Goal: Task Accomplishment & Management: Manage account settings

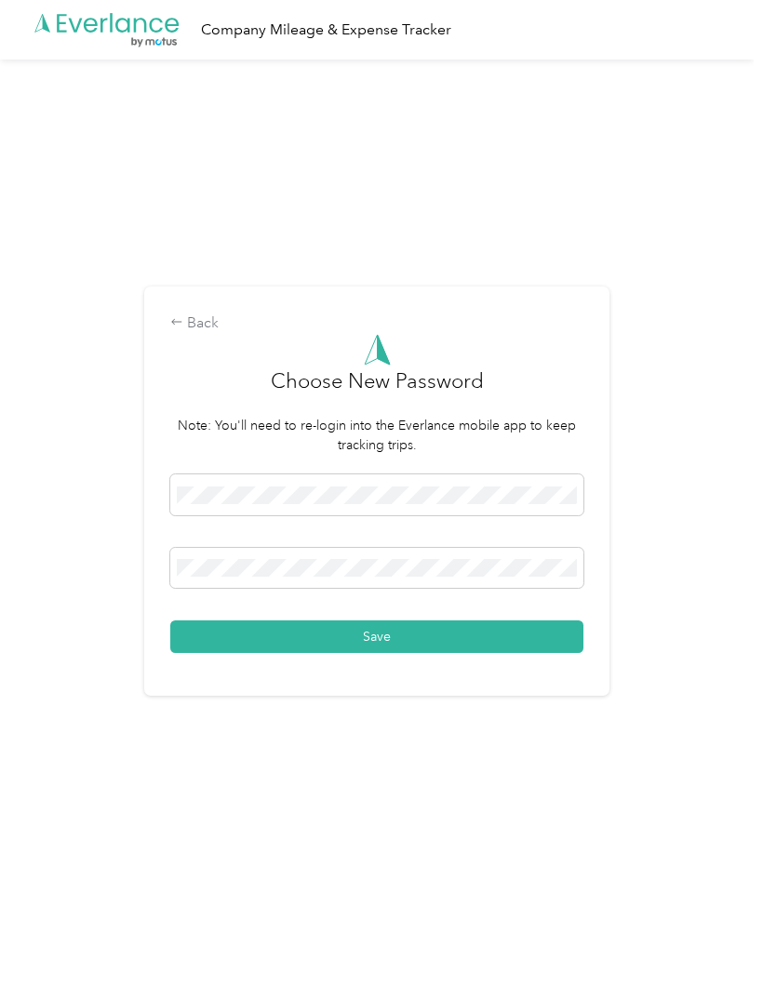
click at [328, 522] on div at bounding box center [376, 497] width 413 height 47
click at [434, 653] on button "Save" at bounding box center [376, 636] width 413 height 33
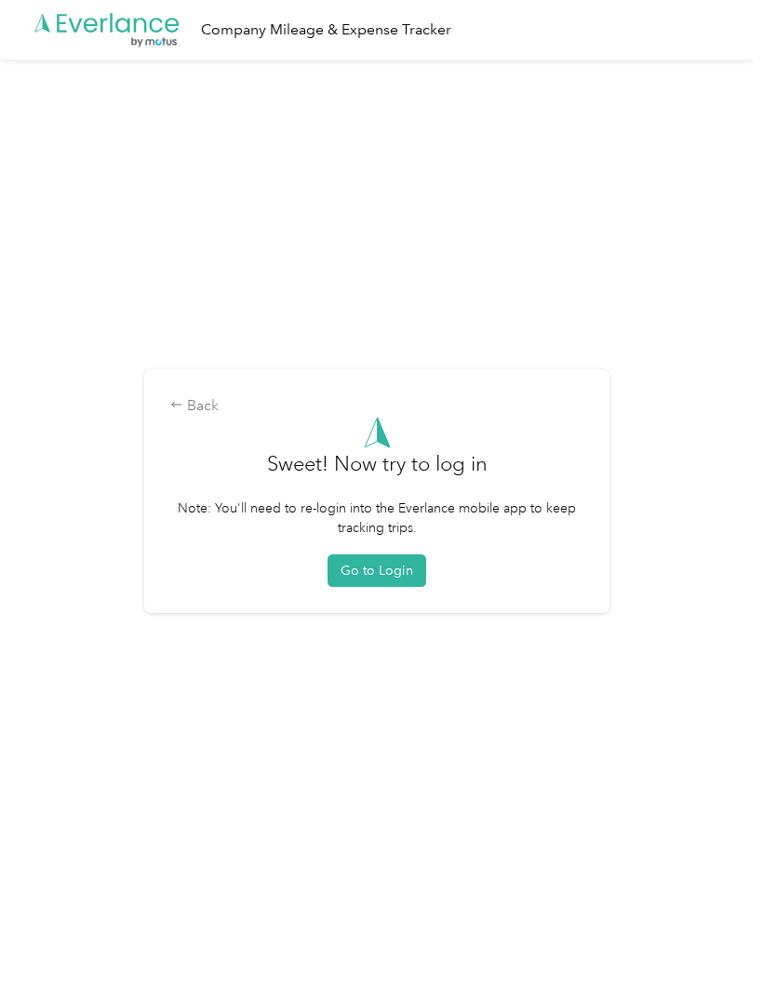
click at [406, 587] on button "Go to Login" at bounding box center [376, 570] width 99 height 33
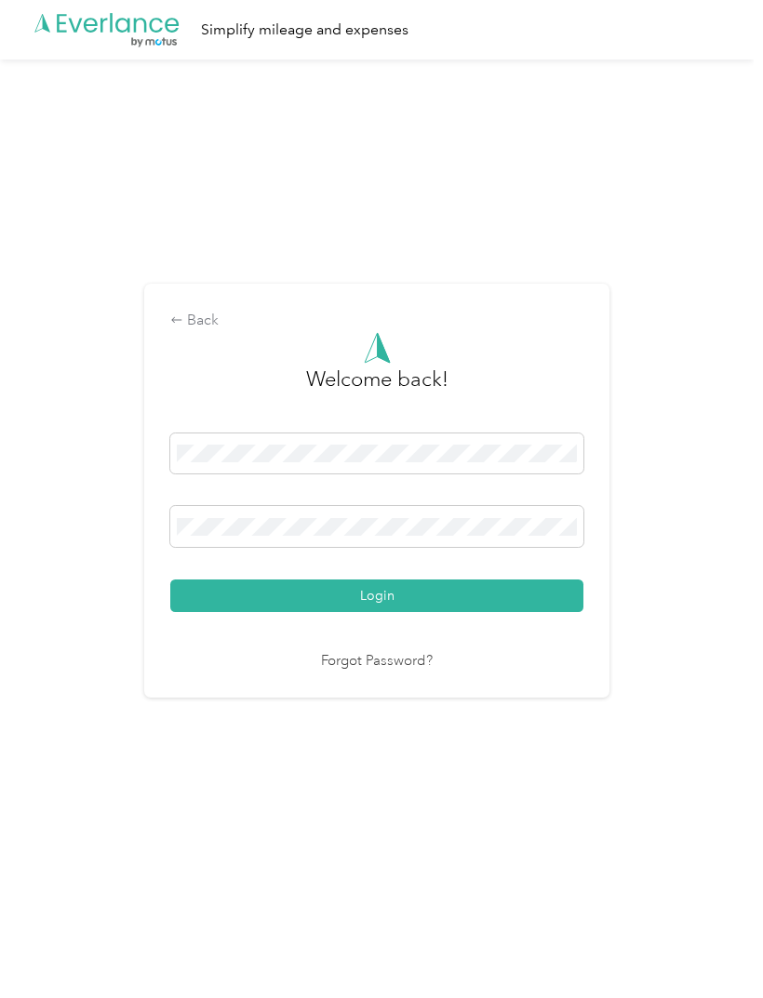
click at [441, 612] on button "Login" at bounding box center [376, 595] width 413 height 33
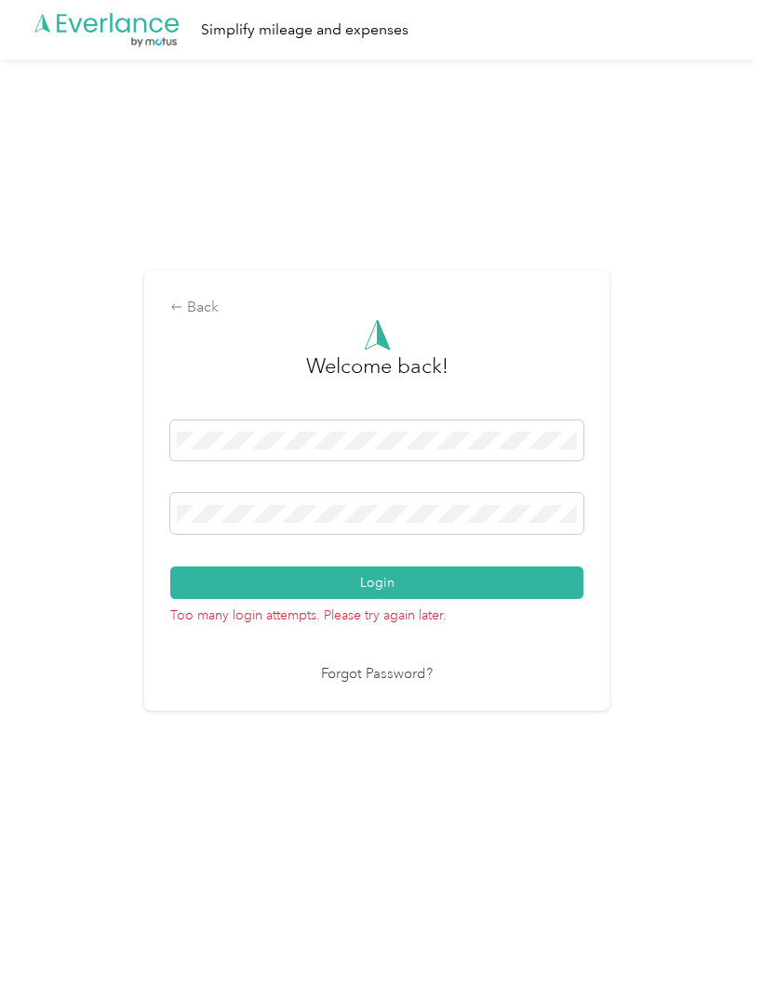
click at [207, 319] on div "Back" at bounding box center [376, 308] width 413 height 22
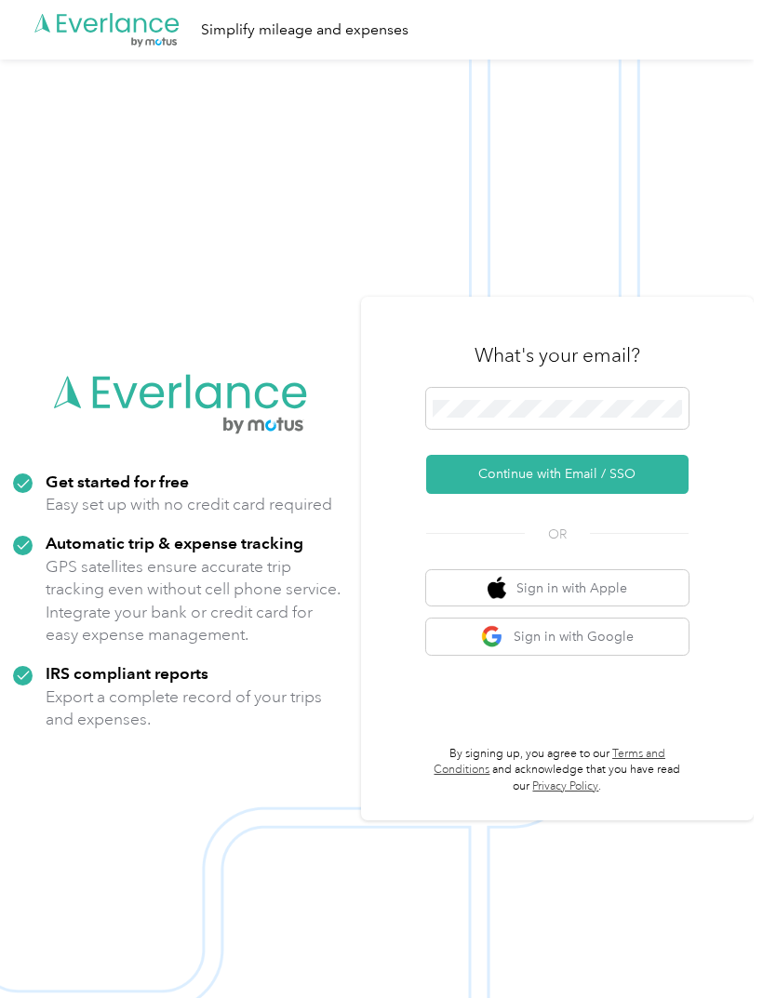
click at [648, 494] on button "Continue with Email / SSO" at bounding box center [557, 474] width 262 height 39
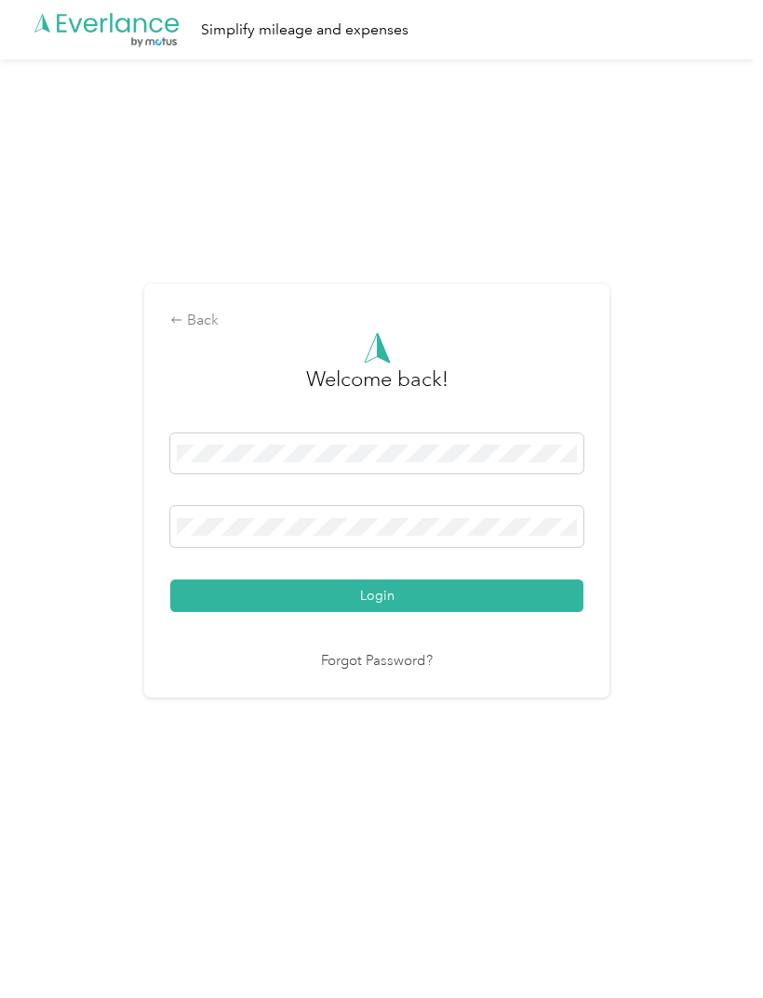
click at [444, 612] on button "Login" at bounding box center [376, 595] width 413 height 33
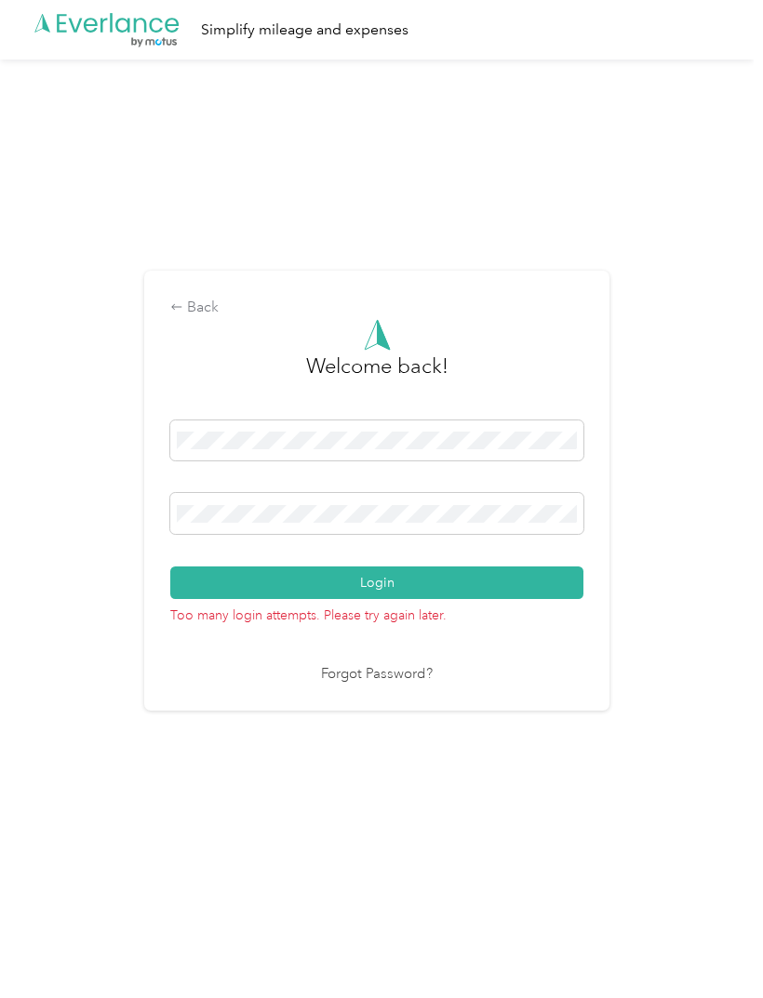
click at [605, 212] on div "Back Welcome back! Login Too many login attempts. Please try again later. Forgo…" at bounding box center [376, 499] width 753 height 878
